Goal: Communication & Community: Answer question/provide support

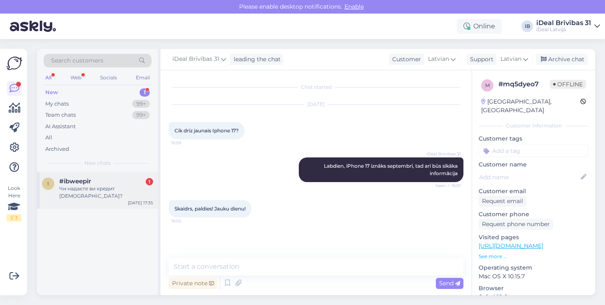
click at [91, 178] on span "#ibweepir" at bounding box center [75, 181] width 32 height 7
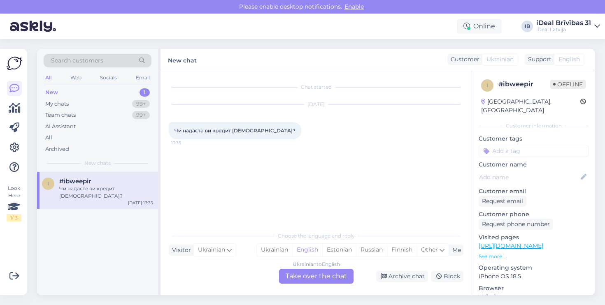
click at [211, 129] on span "Чи надаєте ви кредит [DEMOGRAPHIC_DATA]?" at bounding box center [234, 130] width 121 height 6
copy div "Чи надаєте ви кредит [DEMOGRAPHIC_DATA]? 17:35"
click at [94, 97] on div "New 1" at bounding box center [98, 93] width 108 height 12
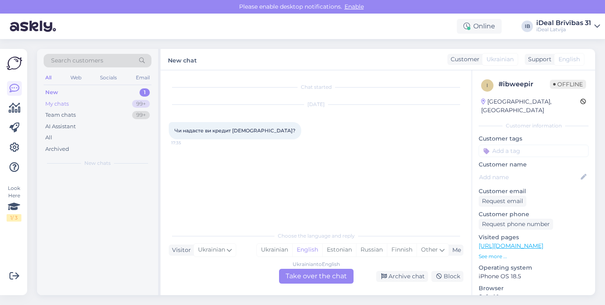
click at [94, 107] on div "My chats 99+" at bounding box center [98, 104] width 108 height 12
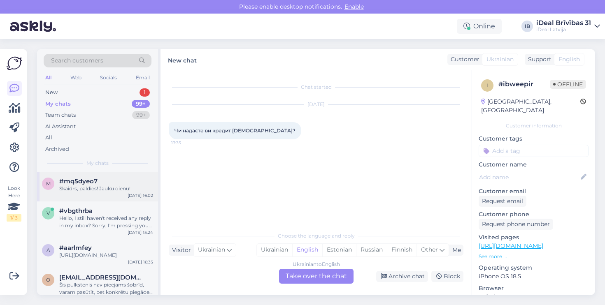
click at [94, 182] on span "#mq5dyeo7" at bounding box center [78, 181] width 38 height 7
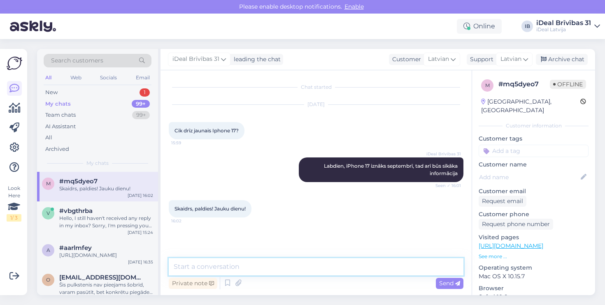
click at [278, 268] on textarea at bounding box center [316, 266] width 294 height 17
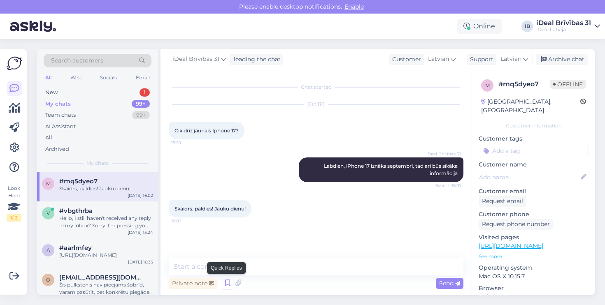
click at [229, 281] on icon at bounding box center [227, 283] width 10 height 12
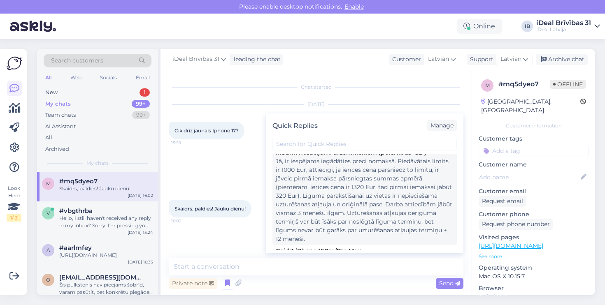
scroll to position [287, 0]
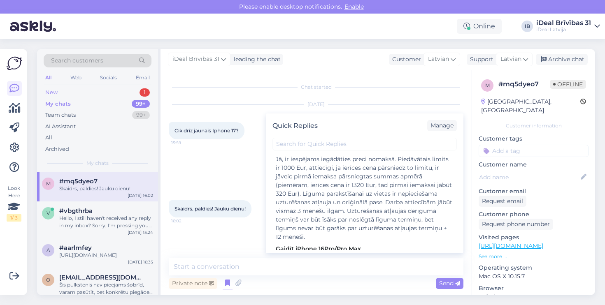
click at [121, 93] on div "New 1" at bounding box center [98, 93] width 108 height 12
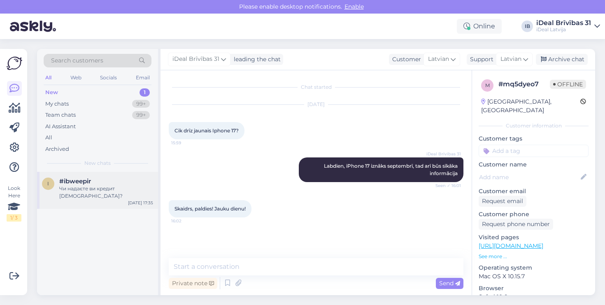
click at [107, 187] on div "Чи надаєте ви кредит [DEMOGRAPHIC_DATA]?" at bounding box center [106, 192] width 94 height 15
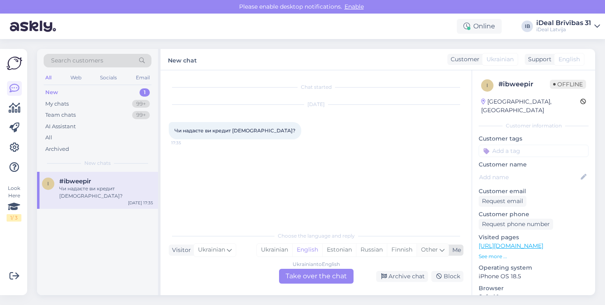
click at [443, 249] on icon at bounding box center [441, 250] width 5 height 9
type input "lat"
click at [362, 225] on link "Latvian" at bounding box center [360, 228] width 90 height 13
click at [321, 278] on div "Ukrainian to Latvian Take over the chat" at bounding box center [316, 276] width 74 height 15
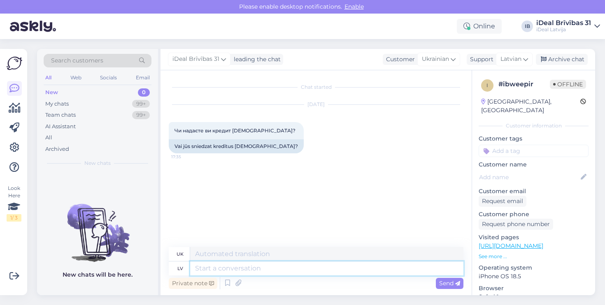
click at [239, 271] on textarea at bounding box center [326, 269] width 273 height 14
click at [227, 283] on icon at bounding box center [227, 283] width 10 height 12
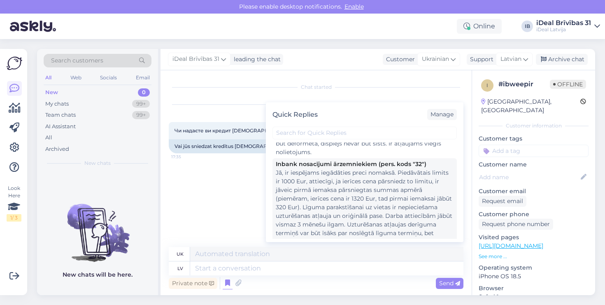
scroll to position [263, 0]
click at [350, 212] on div "Jā, ir iespējams iegādāties preci nomaksā. Piedāvātais limits ir 1000 Eur, atti…" at bounding box center [365, 211] width 178 height 86
type textarea "Так, можливе придбання товару в розстрочку. Пропонований ліміт становить 1000 є…"
type textarea "Jā, ir iespējams iegādāties preci nomaksā. Piedāvātais limits ir 1000 Eur, atti…"
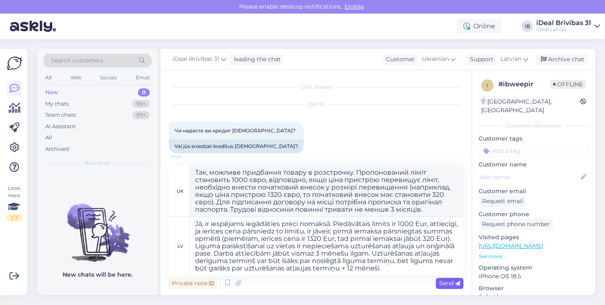
click at [445, 282] on span "Send" at bounding box center [449, 283] width 21 height 7
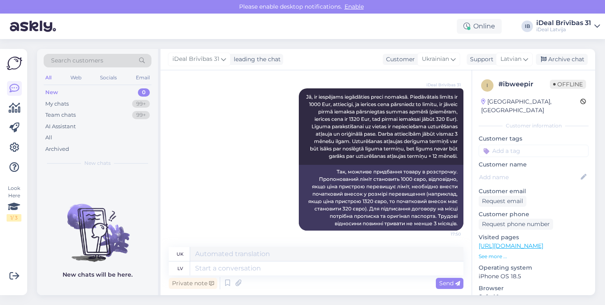
scroll to position [90, 0]
